Goal: Information Seeking & Learning: Learn about a topic

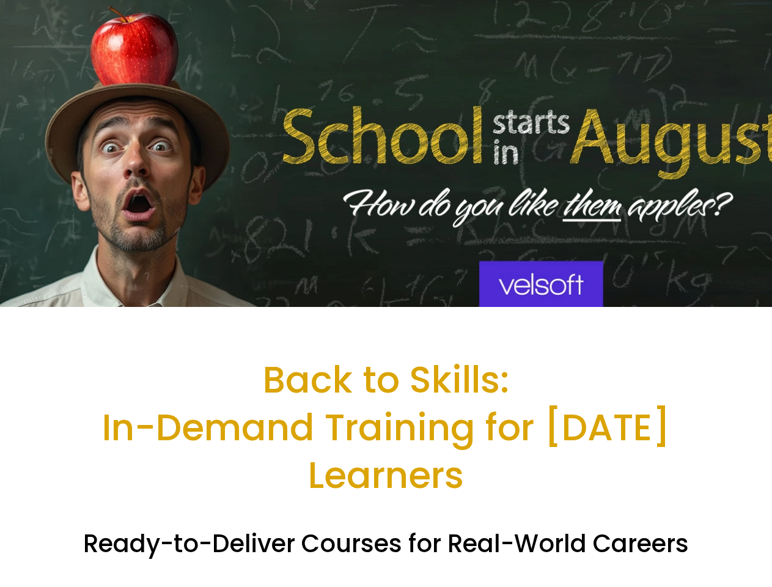
click at [386, 293] on div at bounding box center [386, 153] width 772 height 307
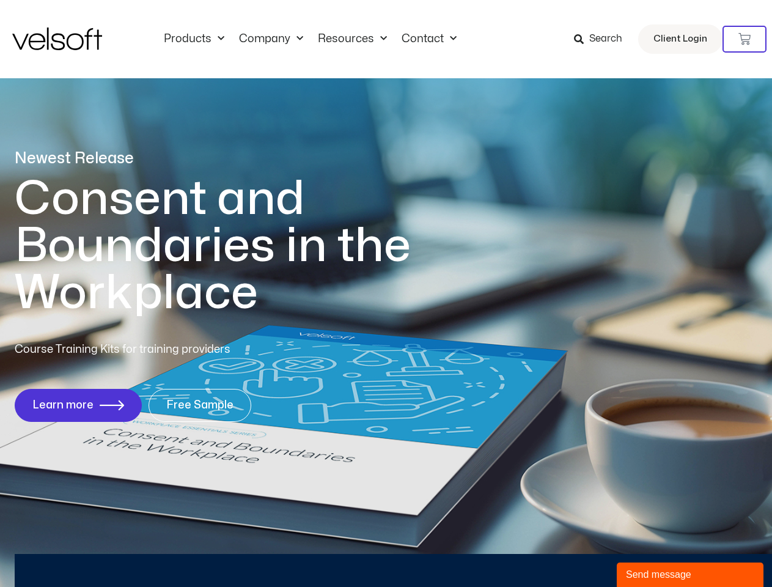
click at [386, 293] on h1 "Consent and Boundaries in the Workplace" at bounding box center [238, 245] width 446 height 141
click at [744, 39] on icon at bounding box center [744, 39] width 12 height 12
click at [690, 575] on div "Send message" at bounding box center [690, 574] width 128 height 15
